Goal: Register for event/course

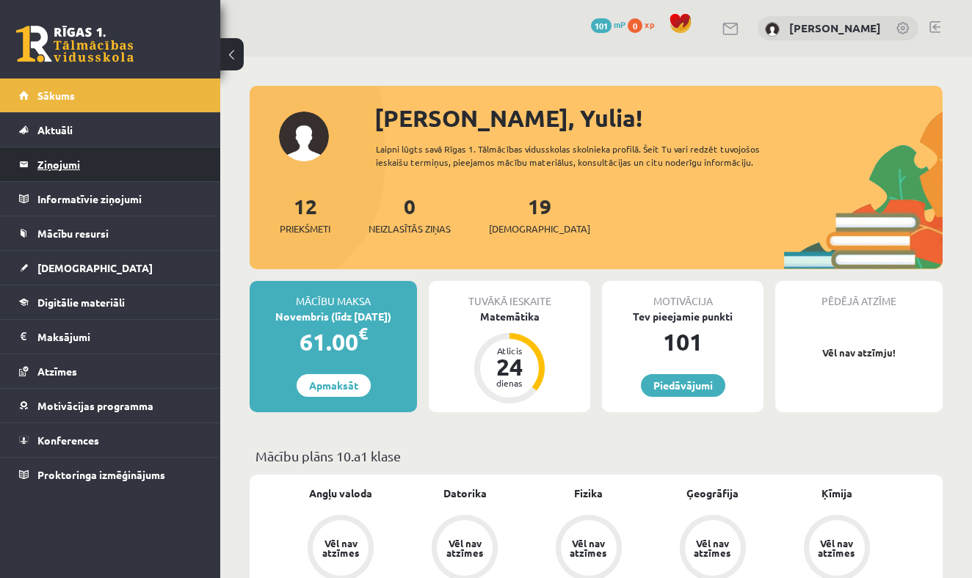
click at [76, 172] on legend "Ziņojumi 0" at bounding box center [119, 165] width 164 height 34
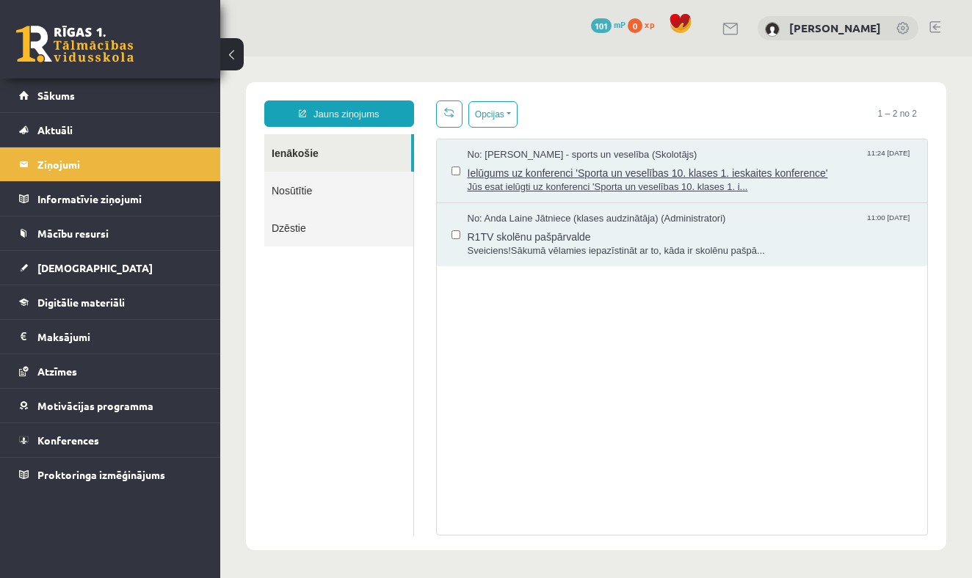
click at [595, 174] on span "Ielūgums uz konferenci 'Sporta un veselības 10. klases 1. ieskaites konference'" at bounding box center [689, 171] width 445 height 18
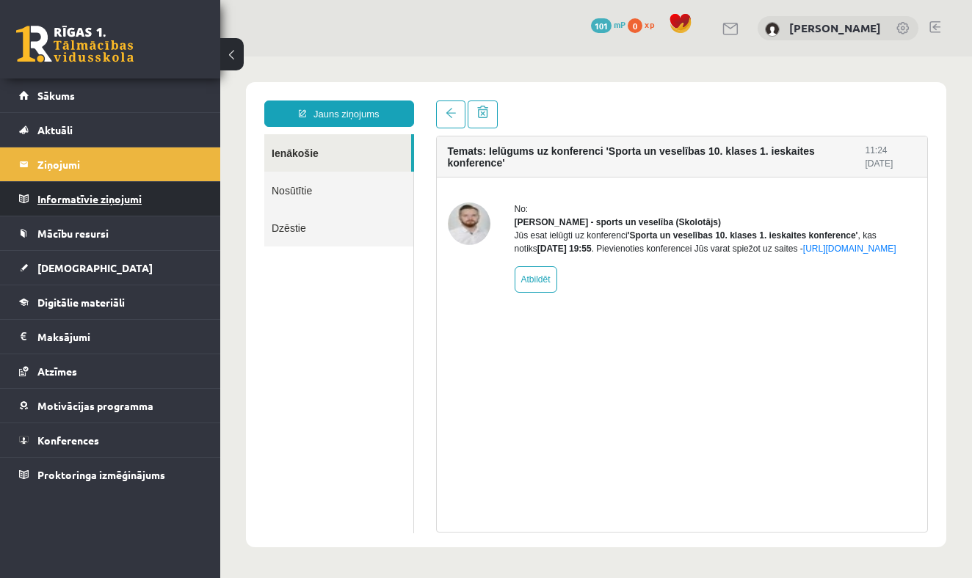
click at [88, 204] on legend "Informatīvie ziņojumi 0" at bounding box center [119, 199] width 164 height 34
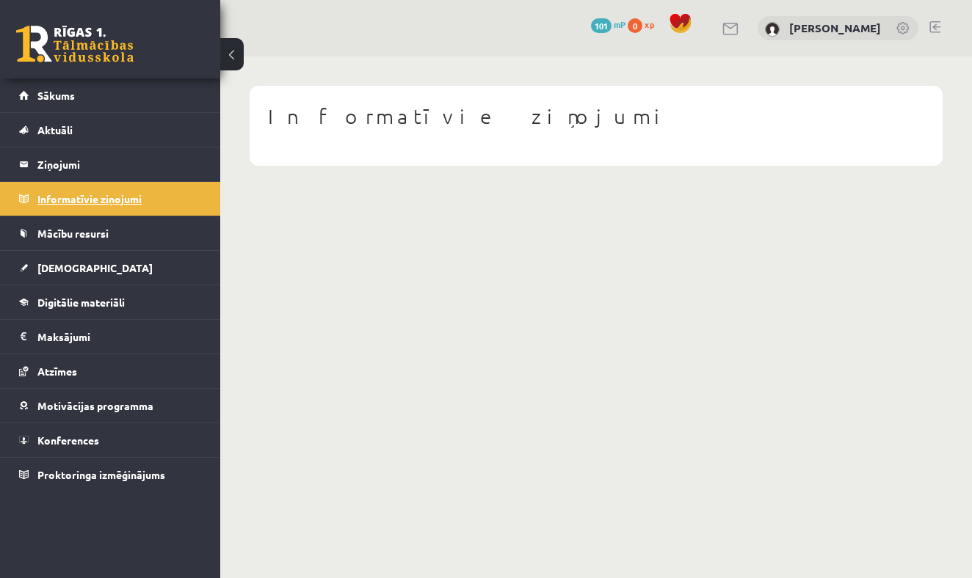
click at [90, 198] on legend "Informatīvie ziņojumi 0" at bounding box center [119, 199] width 164 height 34
click at [62, 101] on span "Sākums" at bounding box center [55, 95] width 37 height 13
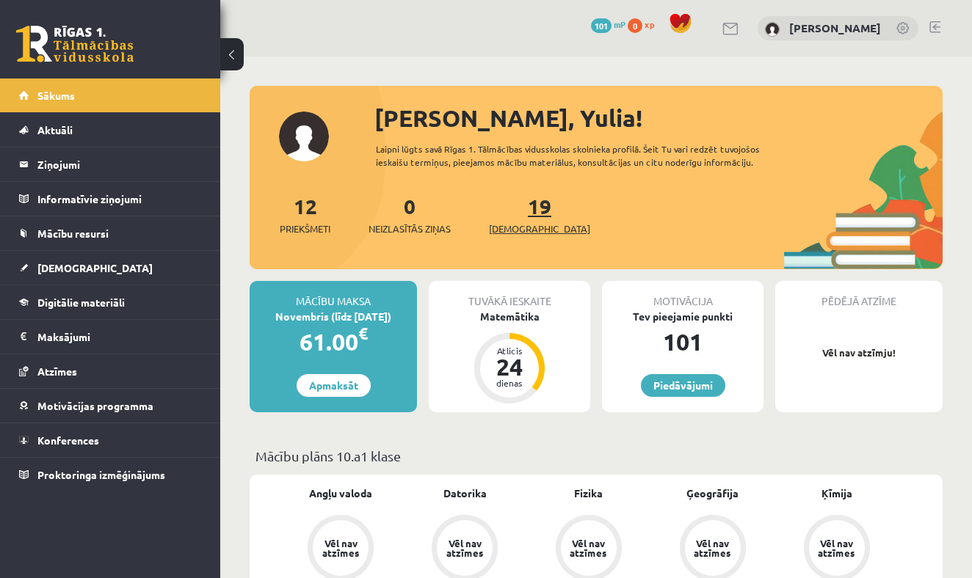
click at [517, 228] on span "[DEMOGRAPHIC_DATA]" at bounding box center [539, 229] width 101 height 15
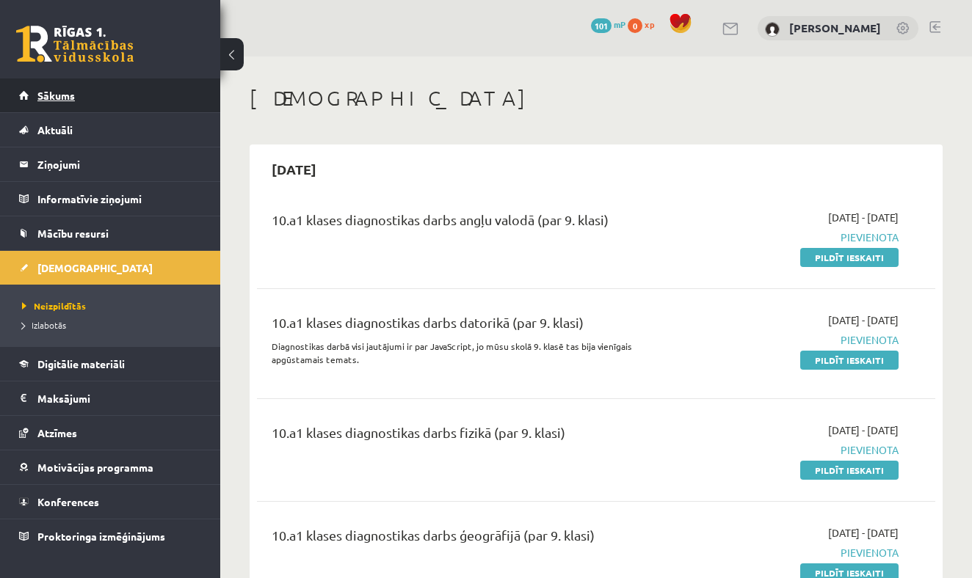
click at [62, 97] on span "Sākums" at bounding box center [55, 95] width 37 height 13
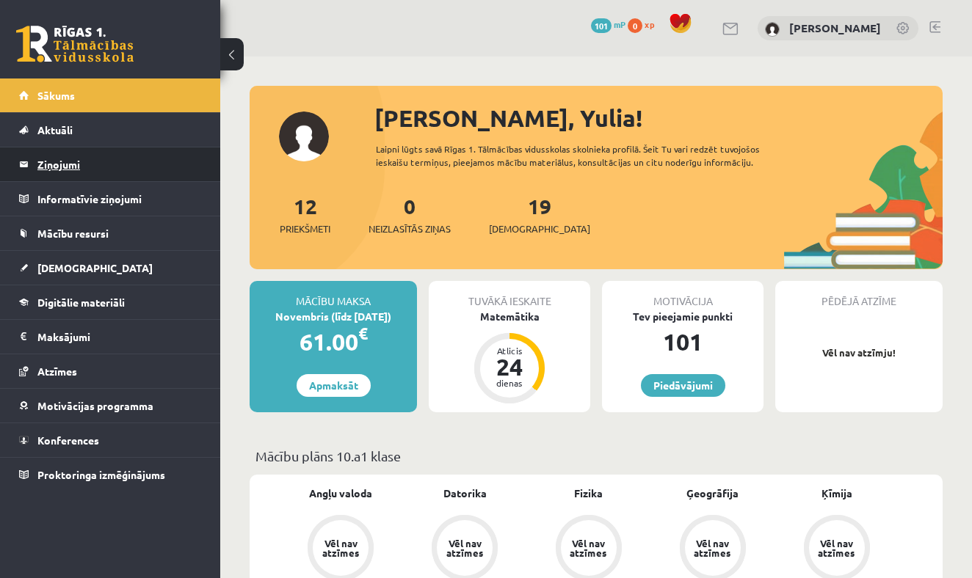
click at [63, 164] on legend "Ziņojumi 0" at bounding box center [119, 165] width 164 height 34
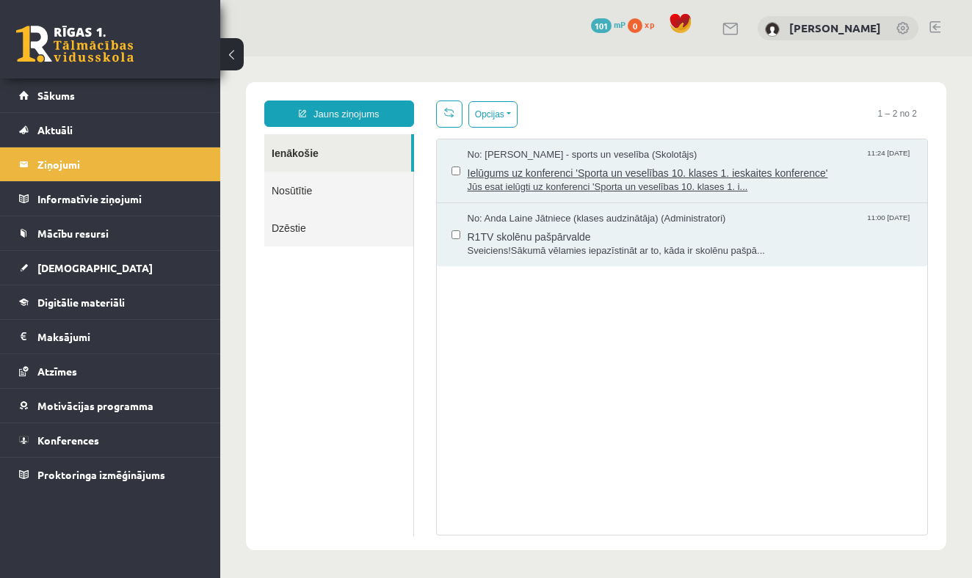
click at [589, 172] on span "Ielūgums uz konferenci 'Sporta un veselības 10. klases 1. ieskaites konference'" at bounding box center [689, 171] width 445 height 18
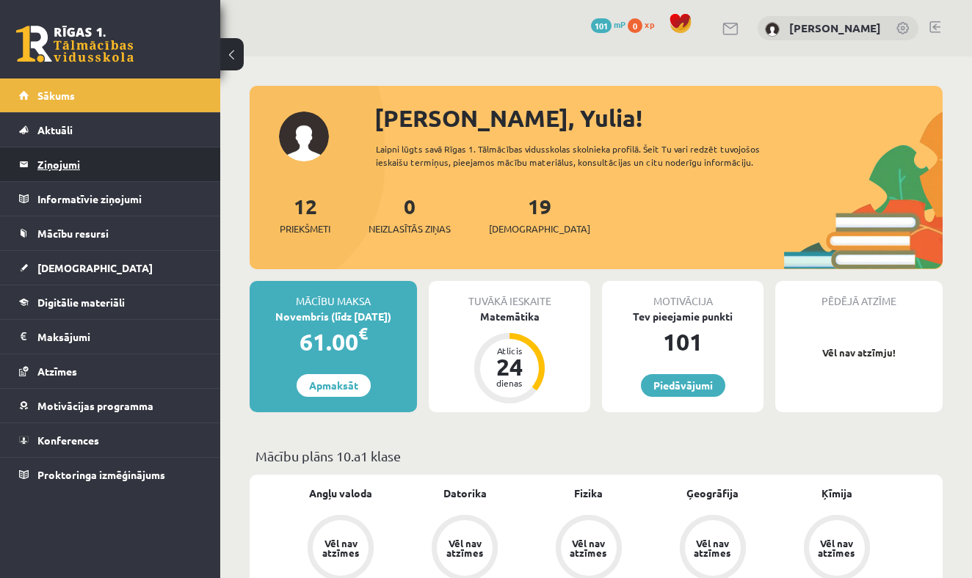
click at [71, 167] on legend "Ziņojumi 0" at bounding box center [119, 165] width 164 height 34
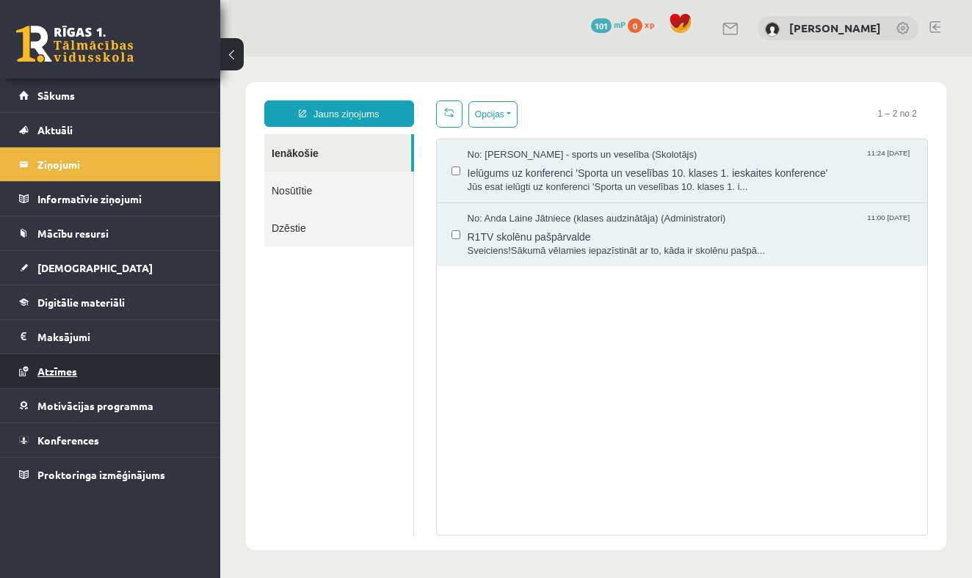
click at [51, 371] on span "Atzīmes" at bounding box center [57, 371] width 40 height 13
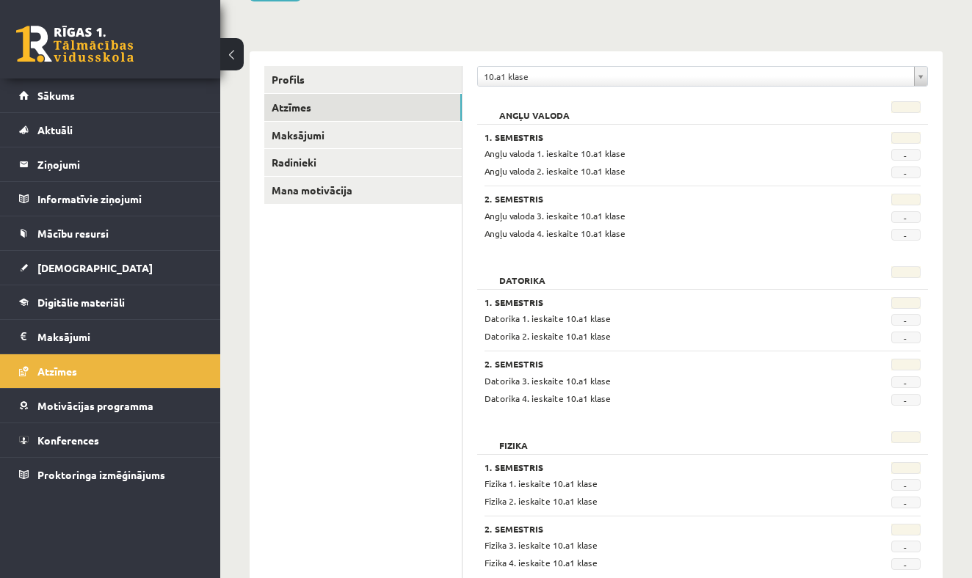
scroll to position [66, 0]
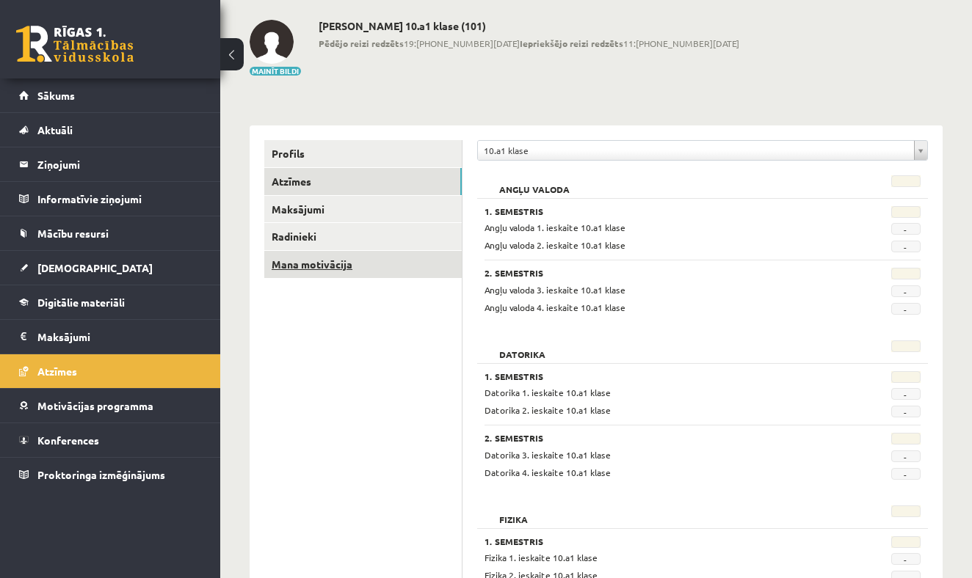
click at [289, 264] on link "Mana motivācija" at bounding box center [362, 264] width 197 height 27
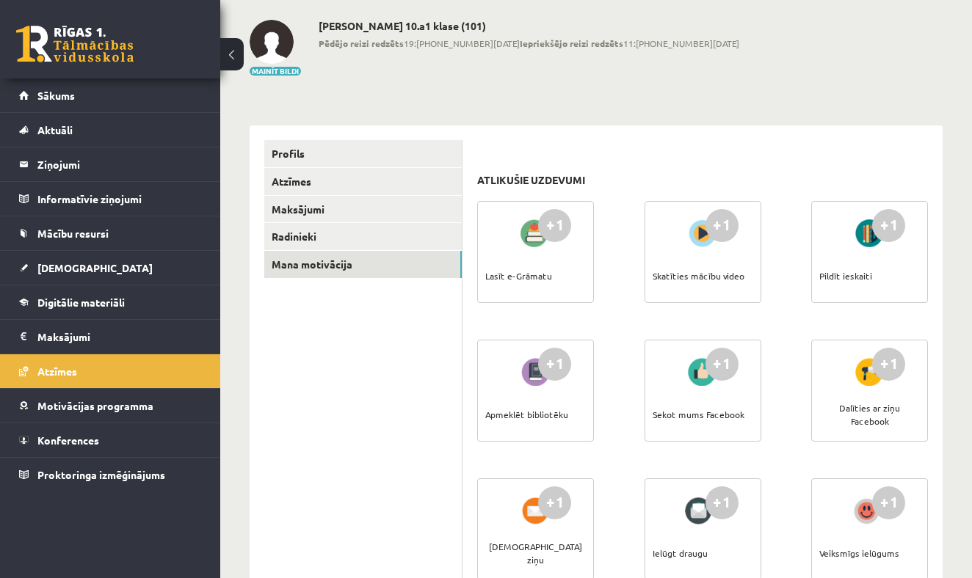
click at [707, 237] on div at bounding box center [703, 233] width 42 height 34
click at [726, 252] on div "Skatīties mācību video" at bounding box center [698, 275] width 92 height 51
click at [88, 95] on link "Sākums" at bounding box center [110, 96] width 183 height 34
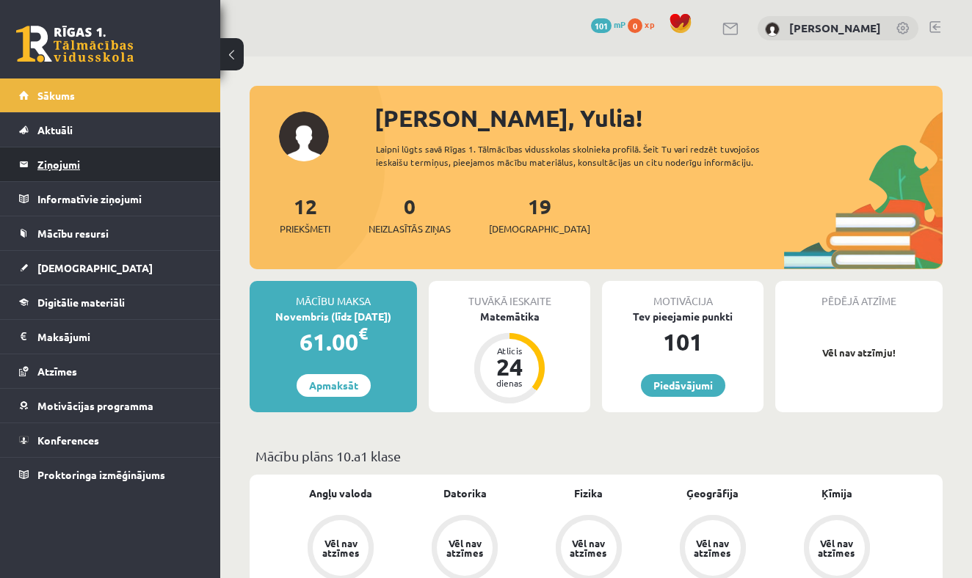
click at [54, 164] on legend "Ziņojumi 0" at bounding box center [119, 165] width 164 height 34
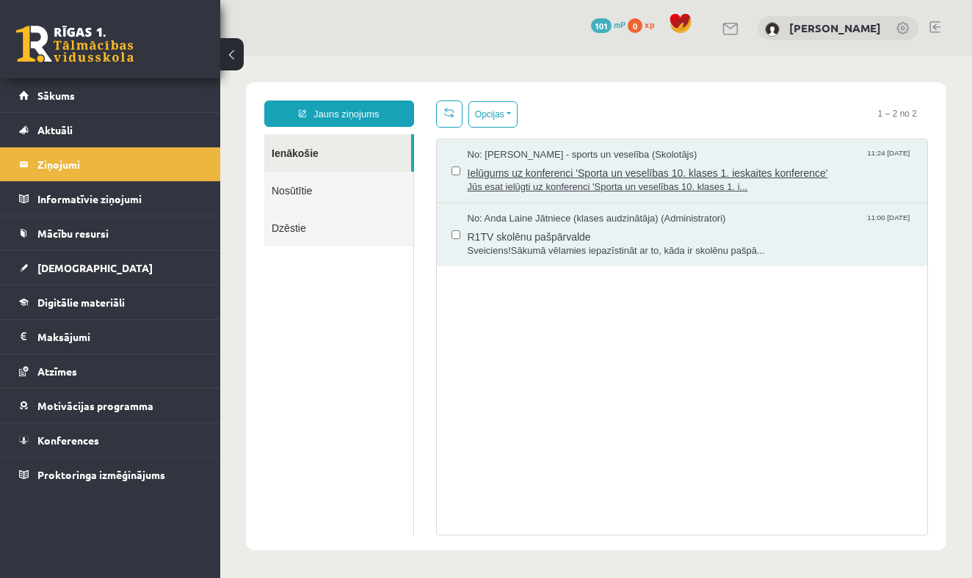
click at [595, 182] on span "Jūs esat ielūgti uz konferenci 'Sporta un veselības 10. klases 1. i..." at bounding box center [689, 188] width 445 height 14
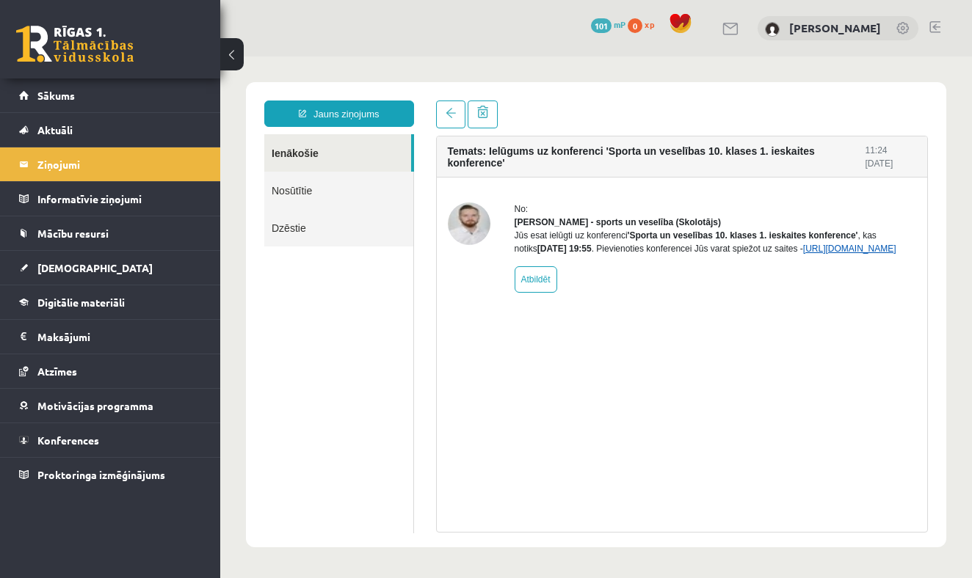
click at [803, 254] on link "[URL][DOMAIN_NAME]" at bounding box center [849, 249] width 93 height 10
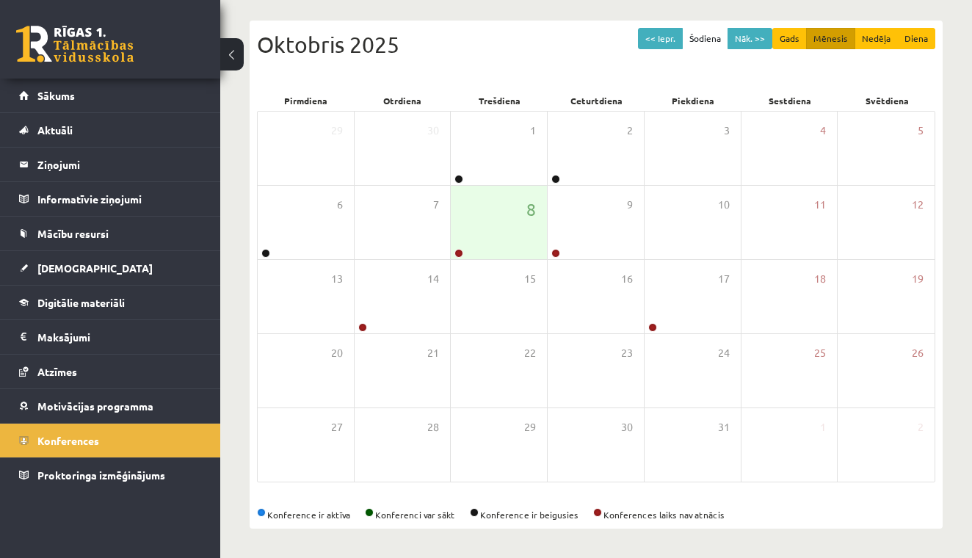
scroll to position [200, 0]
click at [676, 305] on div "17" at bounding box center [692, 296] width 96 height 73
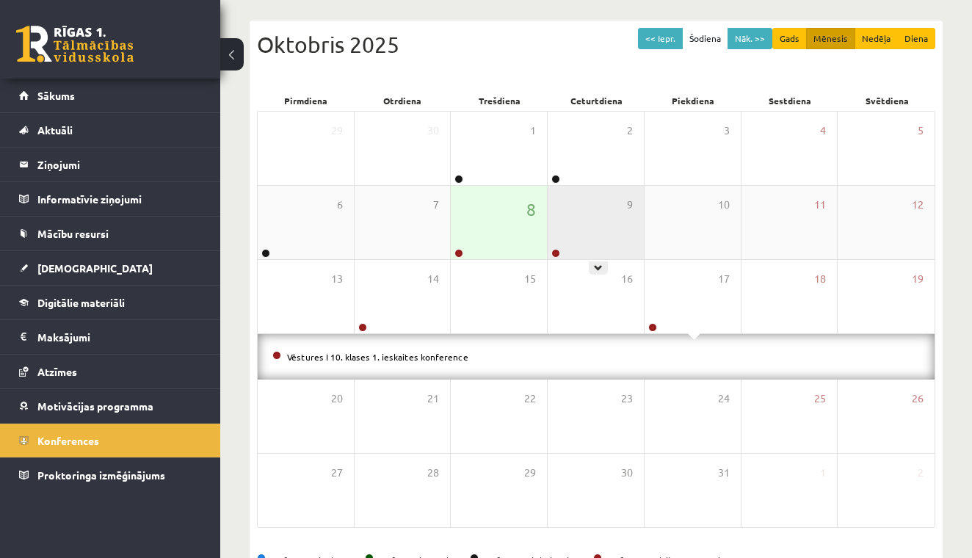
click at [592, 240] on div "9" at bounding box center [595, 222] width 96 height 73
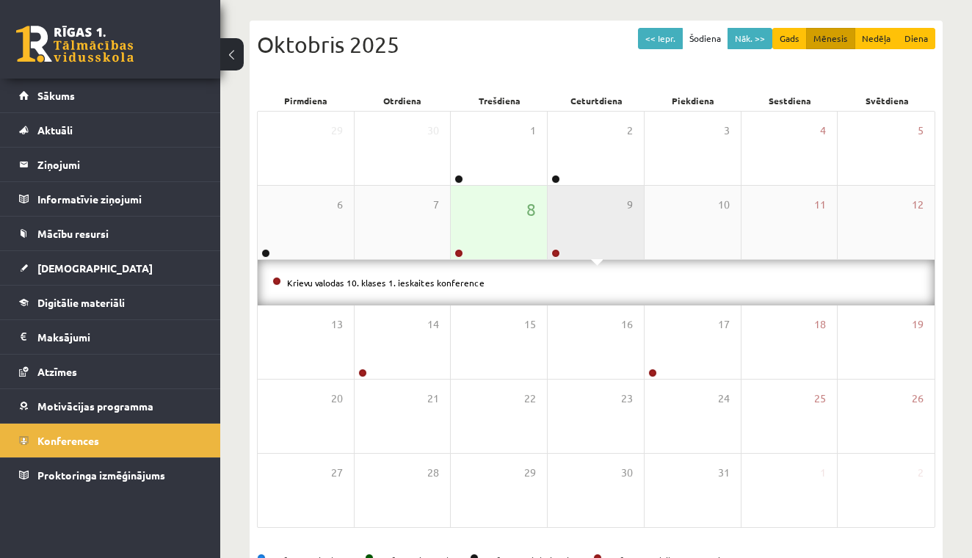
click at [589, 211] on div "9" at bounding box center [595, 222] width 96 height 73
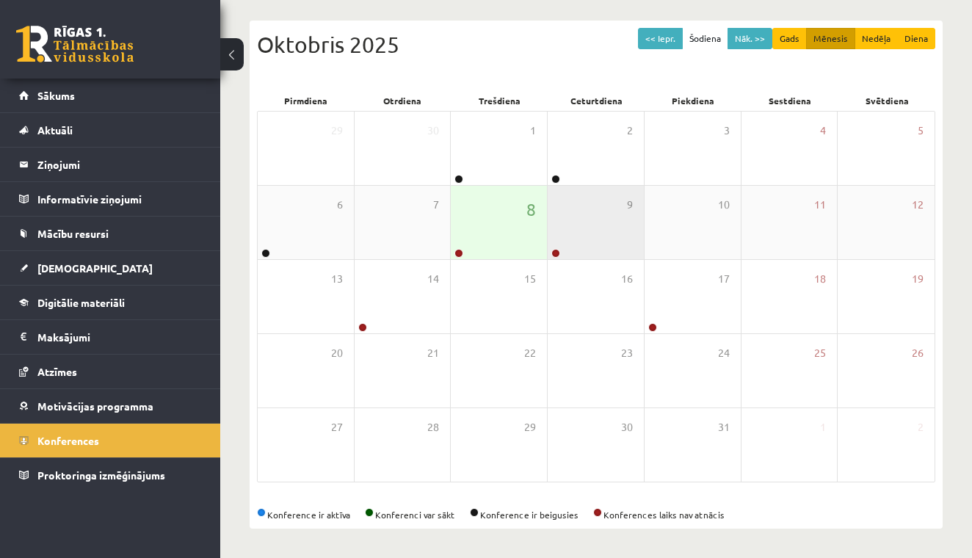
click at [589, 211] on div "9" at bounding box center [595, 222] width 96 height 73
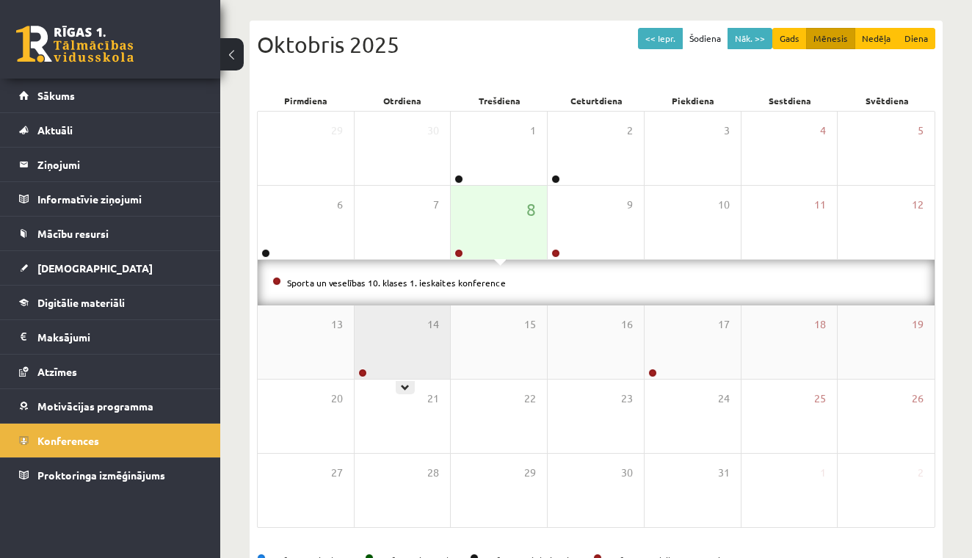
click at [415, 336] on div "14" at bounding box center [402, 341] width 96 height 73
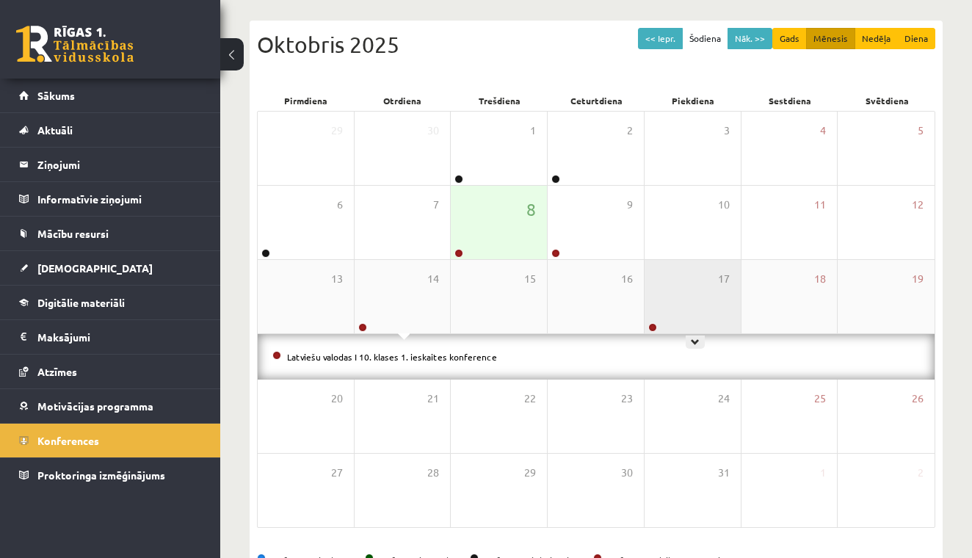
click at [677, 289] on div "17" at bounding box center [692, 296] width 96 height 73
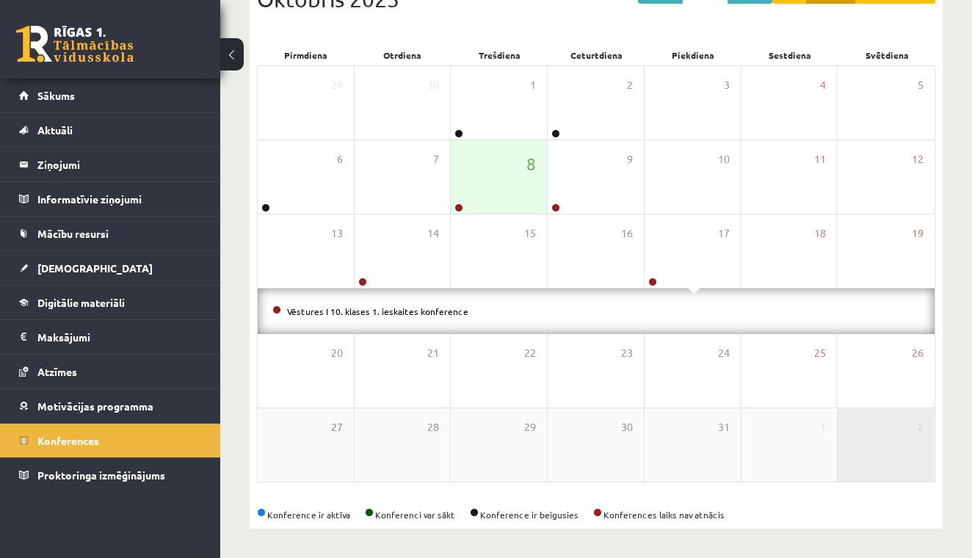
scroll to position [246, 0]
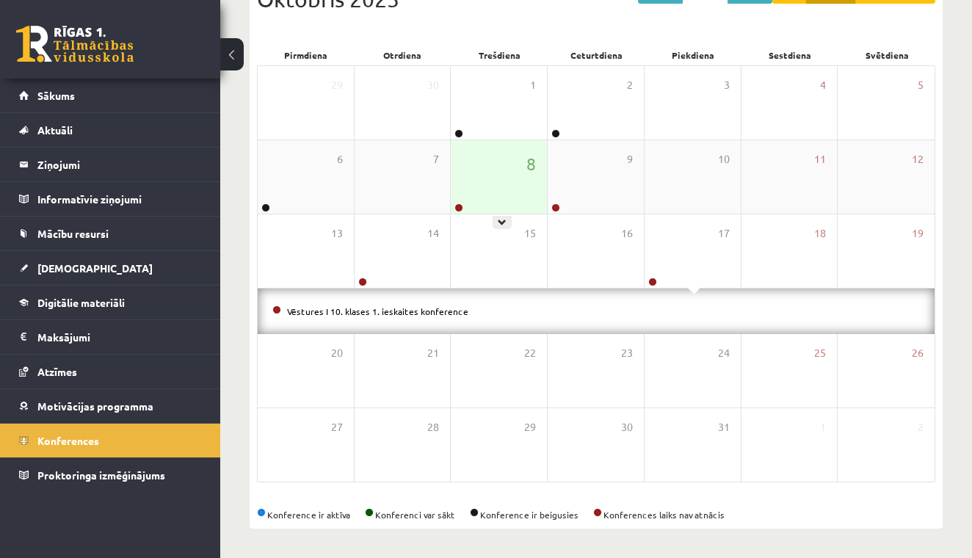
click at [516, 170] on div "8" at bounding box center [499, 176] width 96 height 73
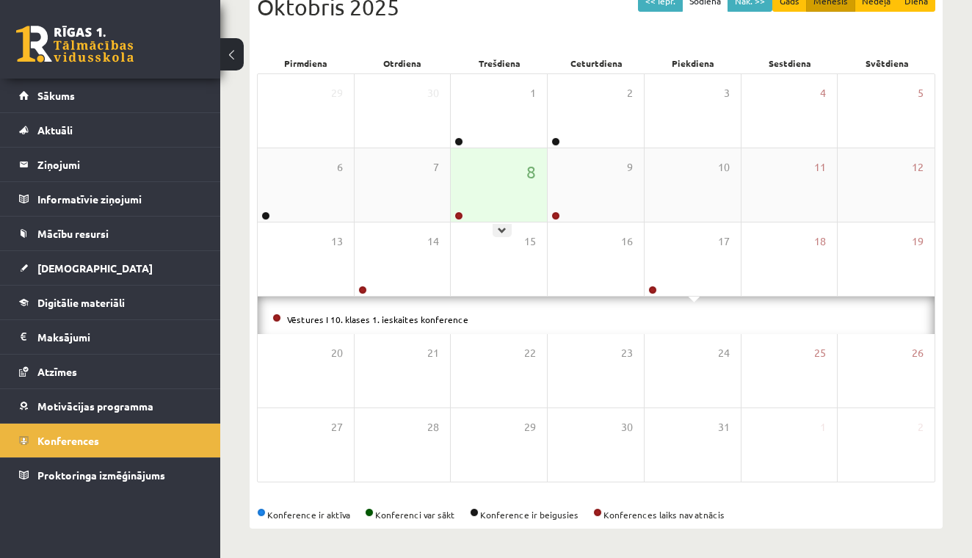
scroll to position [200, 0]
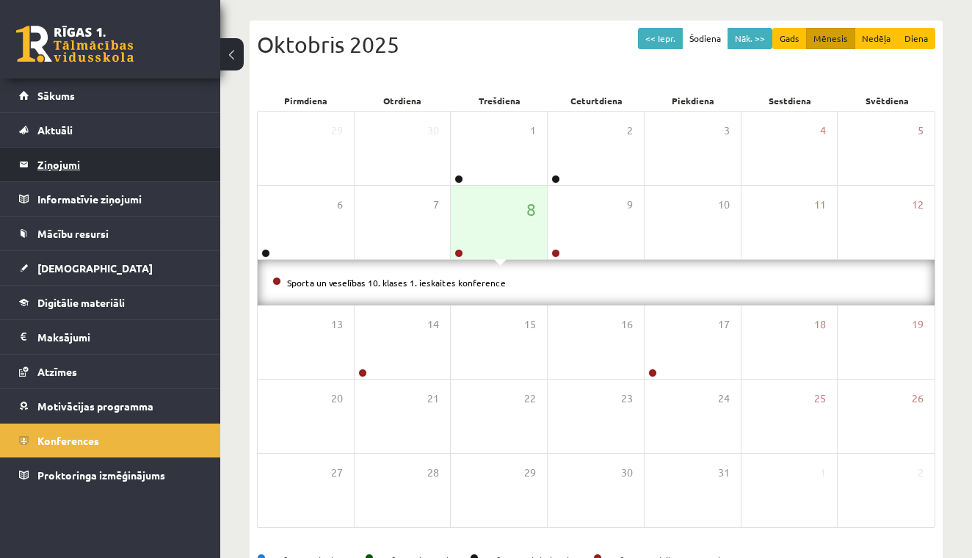
click at [70, 164] on legend "Ziņojumi 0" at bounding box center [119, 165] width 164 height 34
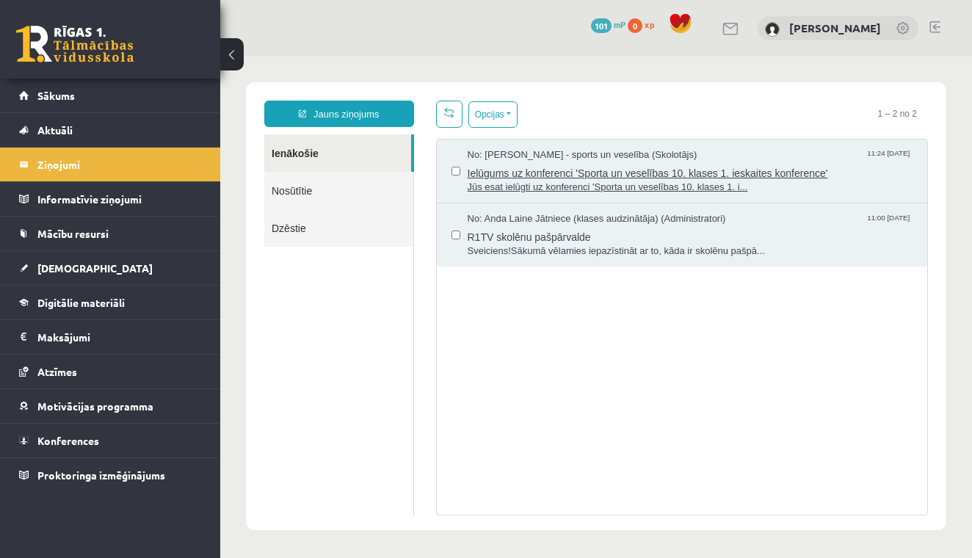
click at [564, 175] on span "Ielūgums uz konferenci 'Sporta un veselības 10. klases 1. ieskaites konference'" at bounding box center [689, 171] width 445 height 18
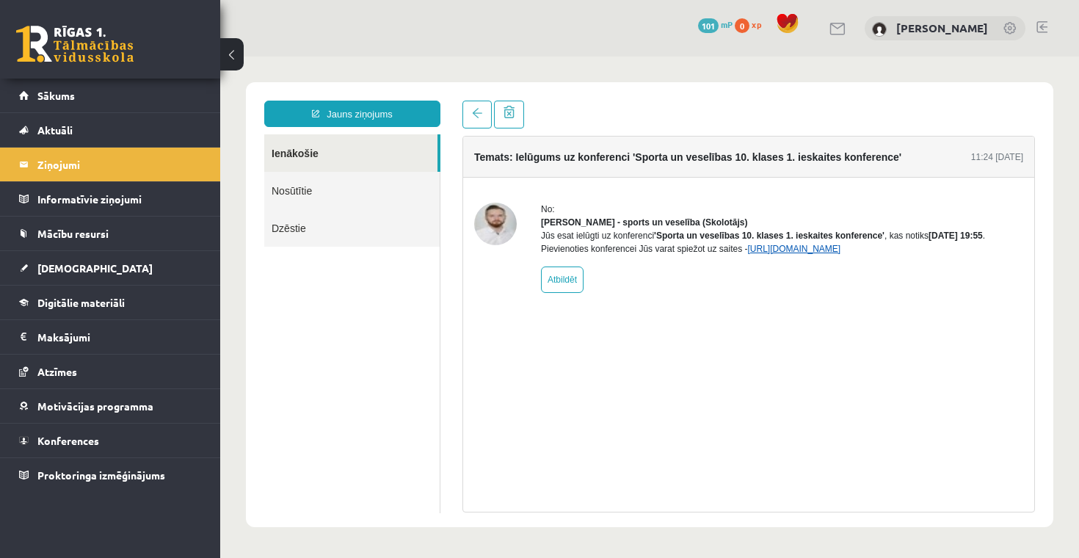
click at [840, 254] on link "[URL][DOMAIN_NAME]" at bounding box center [793, 249] width 93 height 10
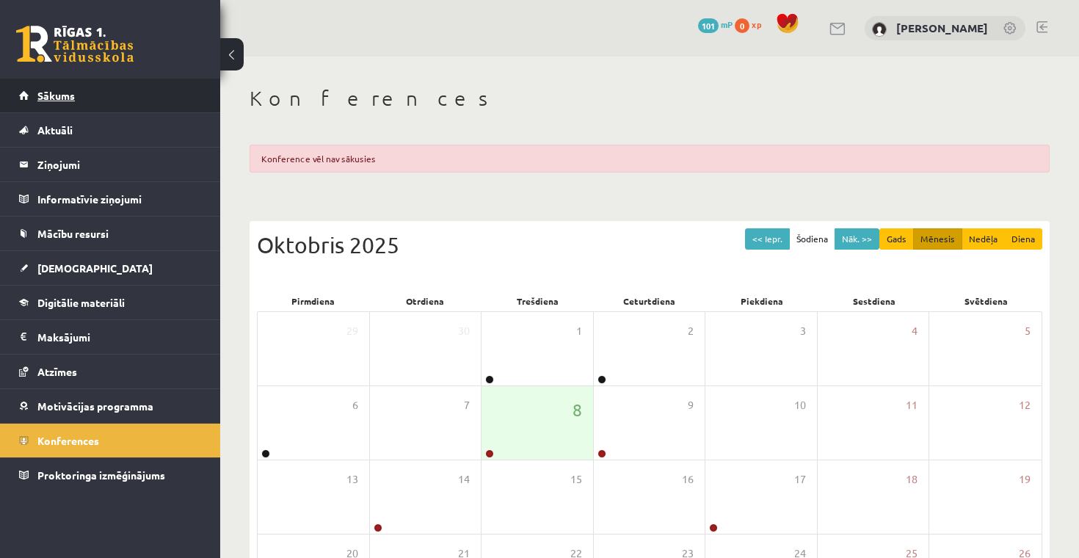
click at [65, 105] on link "Sākums" at bounding box center [110, 96] width 183 height 34
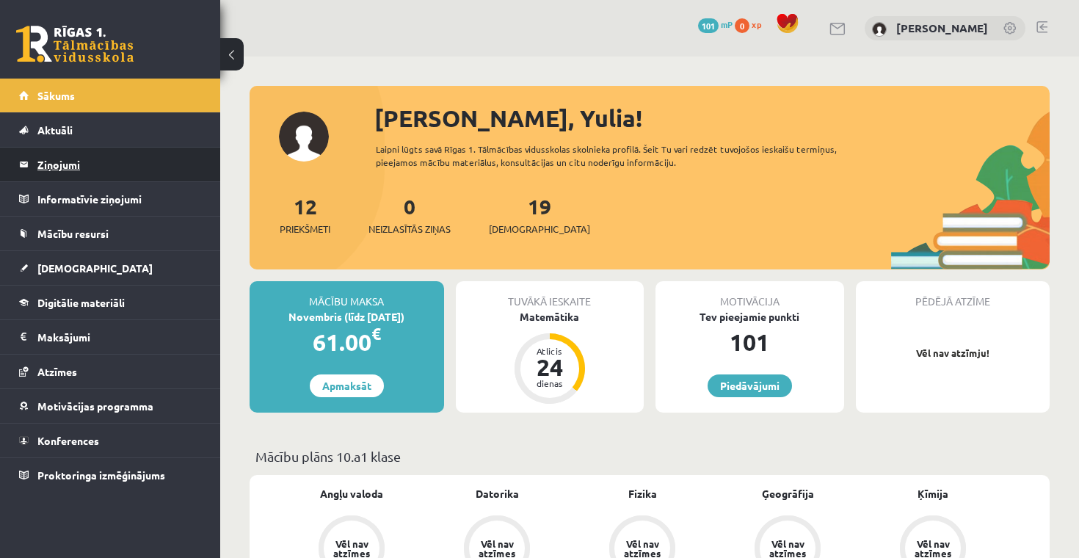
click at [65, 161] on legend "Ziņojumi 0" at bounding box center [119, 165] width 164 height 34
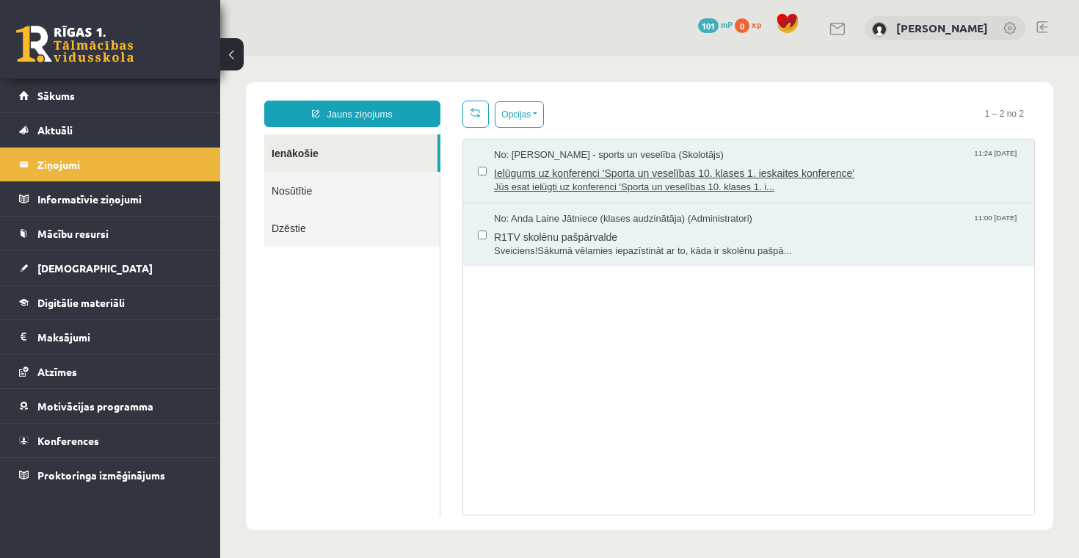
click at [608, 175] on span "Ielūgums uz konferenci 'Sporta un veselības 10. klases 1. ieskaites konference'" at bounding box center [756, 171] width 525 height 18
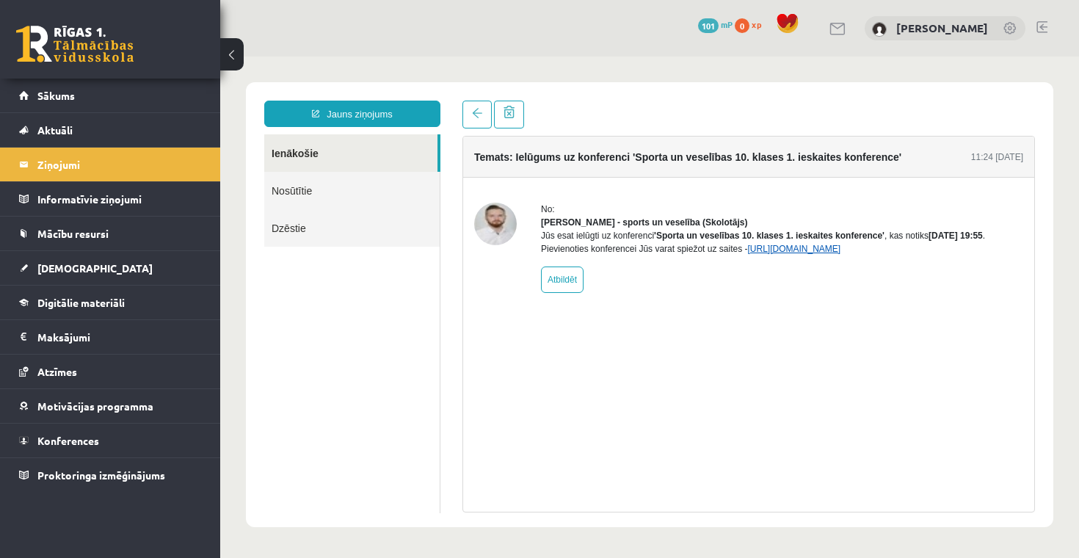
click at [822, 254] on link "[URL][DOMAIN_NAME]" at bounding box center [793, 249] width 93 height 10
